Goal: Find specific page/section: Locate a particular part of the current website

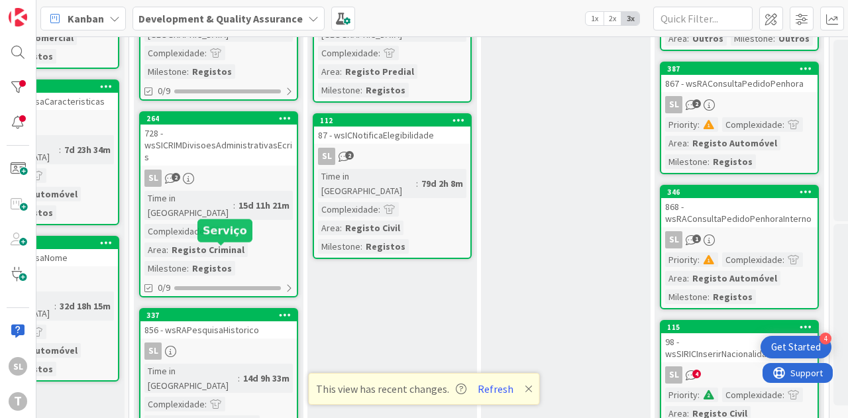
scroll to position [66, 617]
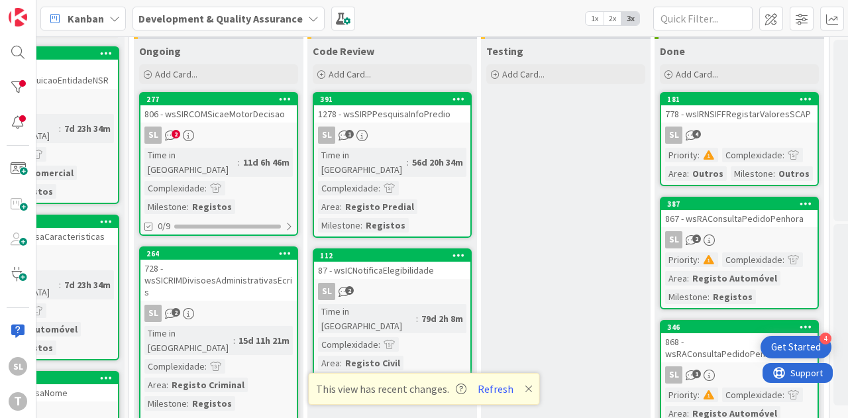
click at [172, 134] on span "2" at bounding box center [176, 134] width 9 height 9
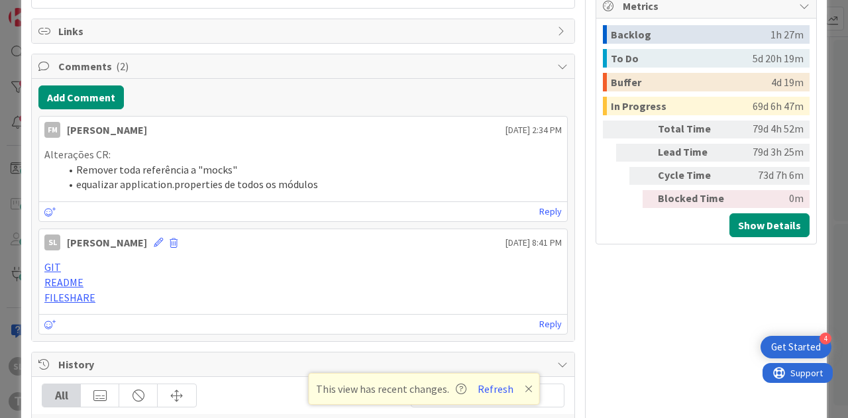
scroll to position [530, 0]
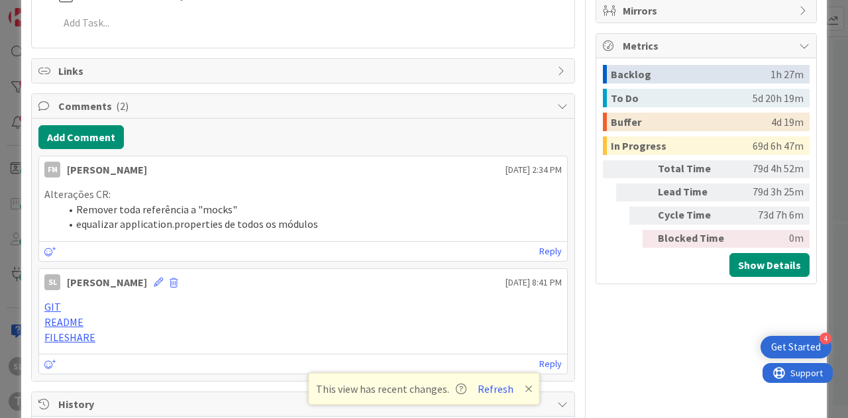
click at [5, 233] on div "ID 277 Development & Quality Assurance Ongoing Title 31 / 128 806 - wsSIRCOMSic…" at bounding box center [424, 209] width 848 height 418
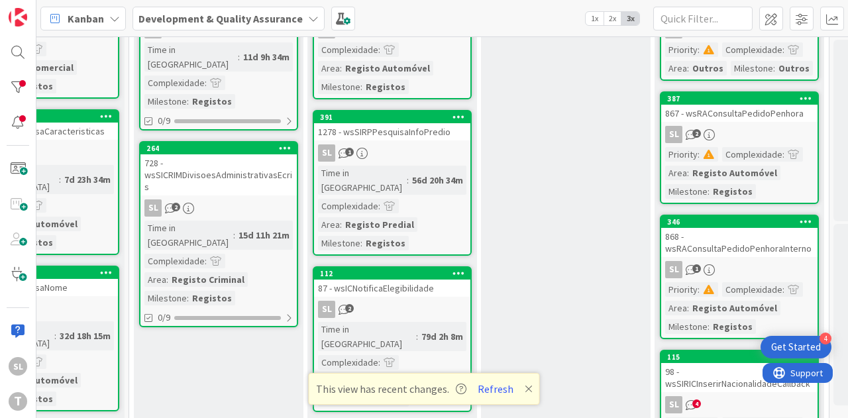
scroll to position [10, 617]
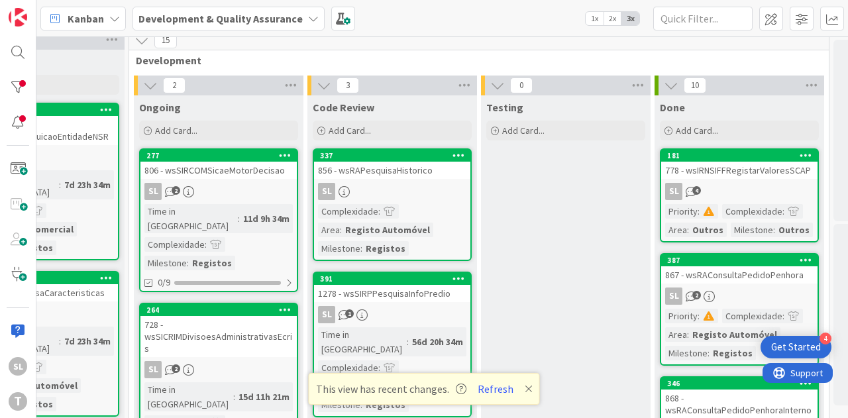
click at [205, 316] on div "728 - wsSICRIMDivisoesAdministrativasEcris" at bounding box center [218, 336] width 156 height 41
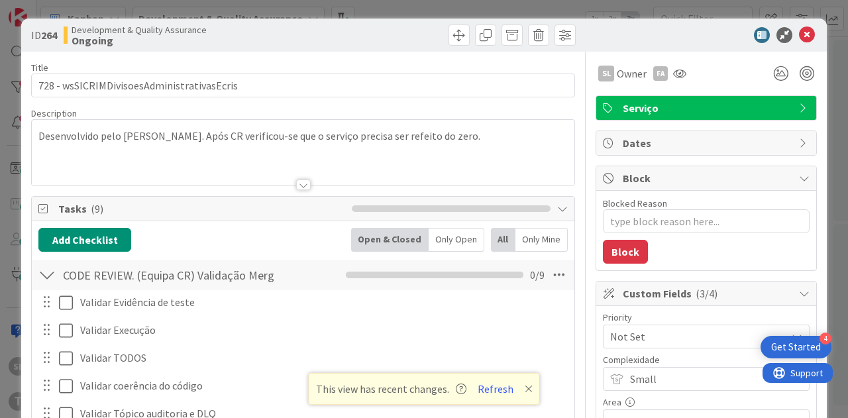
type textarea "x"
